Goal: Communication & Community: Answer question/provide support

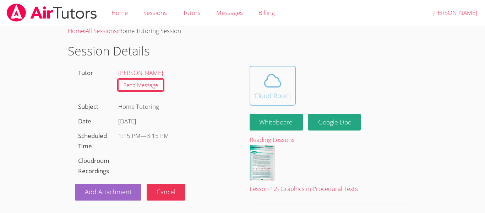
click at [272, 83] on icon at bounding box center [273, 81] width 20 height 20
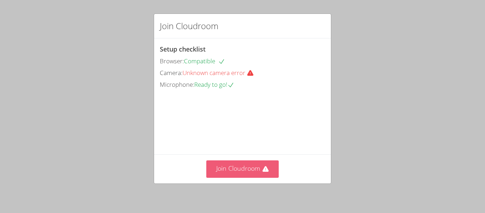
click at [247, 165] on button "Join Cloudroom" at bounding box center [242, 168] width 73 height 17
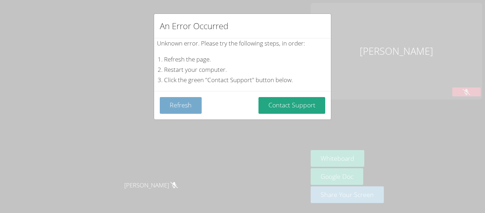
click at [179, 107] on button "Refresh" at bounding box center [181, 105] width 42 height 17
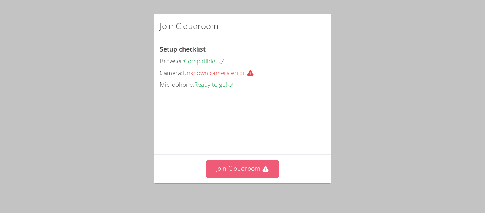
click at [250, 169] on button "Join Cloudroom" at bounding box center [242, 168] width 73 height 17
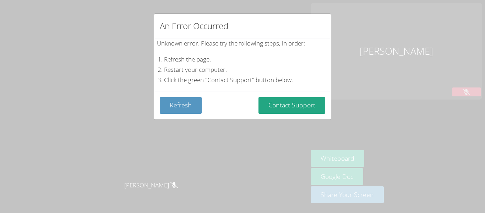
click at [423, 121] on div "An Error Occurred Unknown error. Please try the following steps, in order: Refr…" at bounding box center [242, 106] width 485 height 213
click at [421, 115] on div "An Error Occurred Unknown error. Please try the following steps, in order: Refr…" at bounding box center [242, 106] width 485 height 213
click at [423, 112] on div "An Error Occurred Unknown error. Please try the following steps, in order: Refr…" at bounding box center [242, 106] width 485 height 213
click at [432, 94] on div "An Error Occurred Unknown error. Please try the following steps, in order: Refr…" at bounding box center [242, 106] width 485 height 213
click at [183, 108] on button "Refresh" at bounding box center [181, 105] width 42 height 17
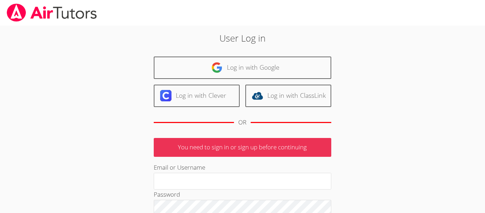
type input "[DOMAIN_NAME]"
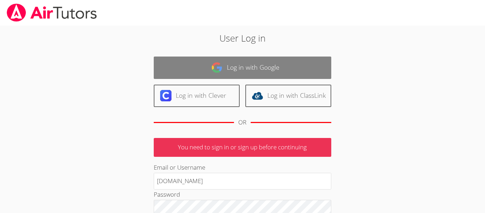
click at [282, 70] on link "Log in with Google" at bounding box center [243, 67] width 178 height 22
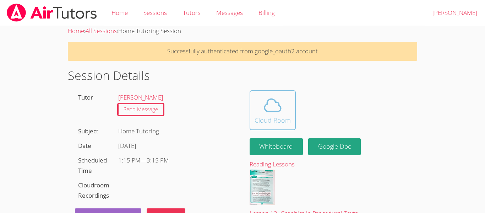
click at [265, 109] on icon at bounding box center [273, 105] width 16 height 12
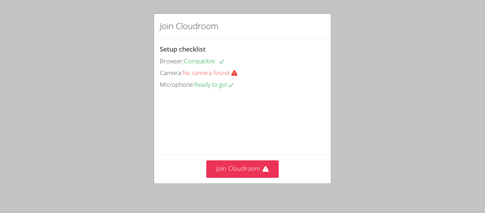
click at [227, 74] on span "No camera found" at bounding box center [213, 73] width 61 height 8
click at [236, 77] on div "Camera: No camera found" at bounding box center [242, 73] width 165 height 10
click at [257, 169] on button "Join Cloudroom" at bounding box center [242, 168] width 73 height 17
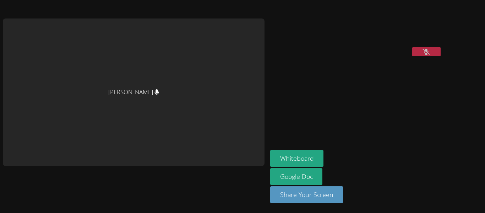
click at [423, 55] on icon at bounding box center [426, 52] width 7 height 6
click at [426, 91] on div "[PERSON_NAME] [PERSON_NAME] Whiteboard Google Doc Share Your Screen" at bounding box center [242, 106] width 485 height 213
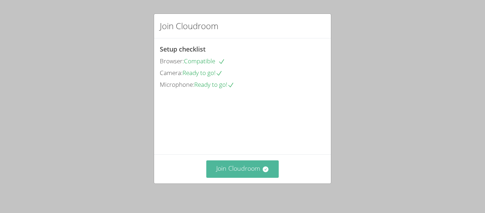
click at [224, 170] on button "Join Cloudroom" at bounding box center [242, 168] width 73 height 17
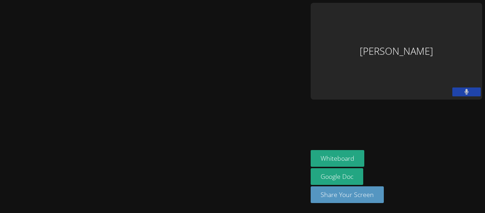
click at [468, 89] on icon at bounding box center [466, 92] width 5 height 6
click at [463, 89] on icon at bounding box center [466, 92] width 7 height 6
